Goal: Task Accomplishment & Management: Manage account settings

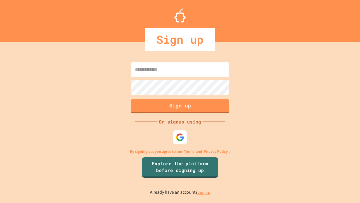
click at [204, 192] on link "Log in." at bounding box center [204, 192] width 13 height 6
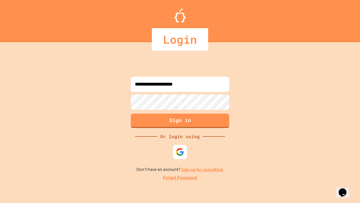
type input "**********"
